Goal: Task Accomplishment & Management: Use online tool/utility

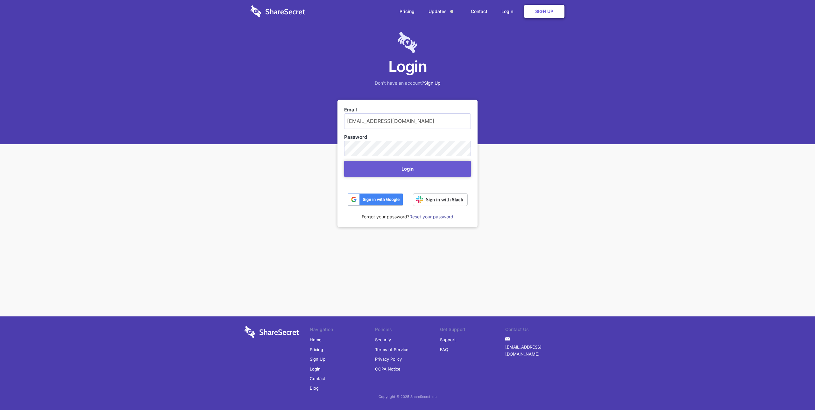
click at [390, 123] on input "[EMAIL_ADDRESS][DOMAIN_NAME]" at bounding box center [407, 120] width 127 height 15
click at [303, 158] on div "Login Don't have an account? Sign Up Email security@hammercreative.com Password…" at bounding box center [407, 165] width 815 height 330
click at [411, 172] on button "Login" at bounding box center [407, 169] width 127 height 16
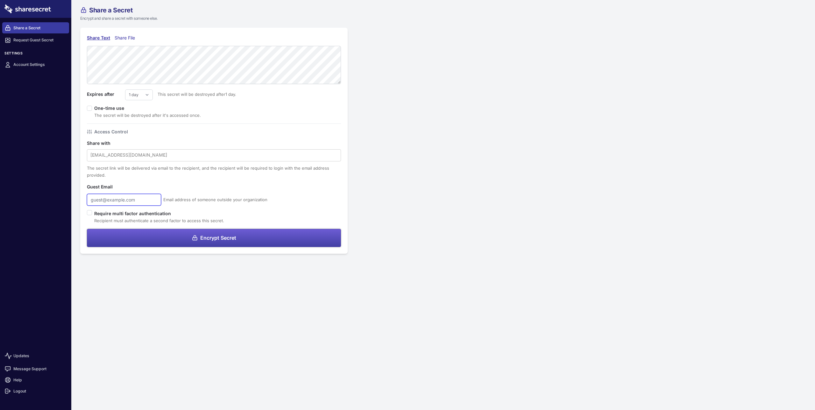
type input "[EMAIL_ADDRESS][DOMAIN_NAME]"
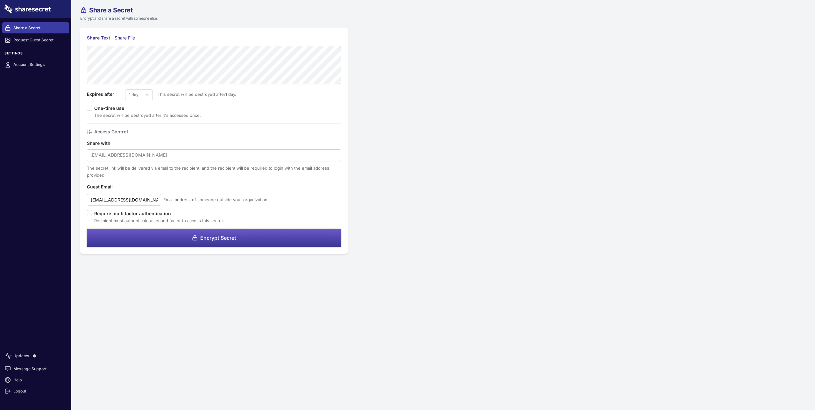
click at [249, 239] on button "Encrypt Secret" at bounding box center [214, 238] width 254 height 18
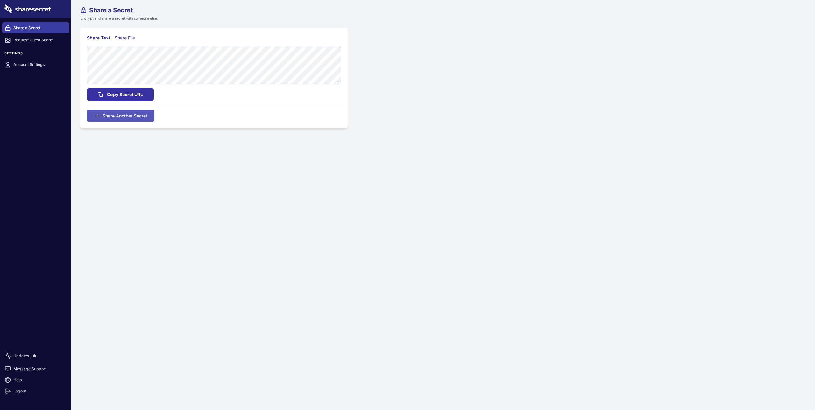
click at [132, 91] on span "Copy Secret URL" at bounding box center [125, 94] width 36 height 7
